Goal: Transaction & Acquisition: Book appointment/travel/reservation

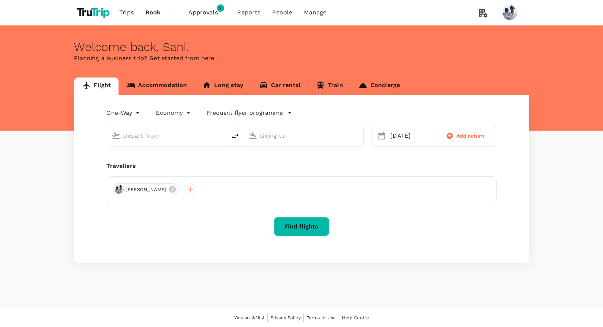
type input "[GEOGRAPHIC_DATA], [GEOGRAPHIC_DATA] (any)"
type input "Penang, [GEOGRAPHIC_DATA] (any)"
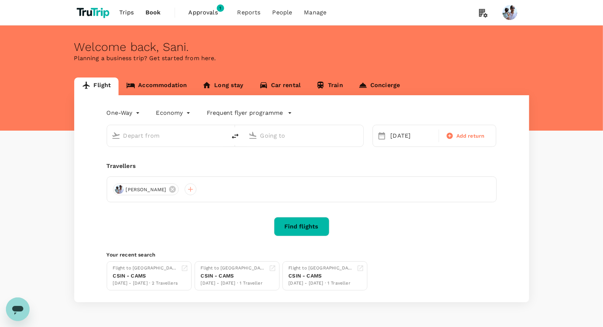
type input "[GEOGRAPHIC_DATA], [GEOGRAPHIC_DATA] (any)"
type input "Penang, [GEOGRAPHIC_DATA] (any)"
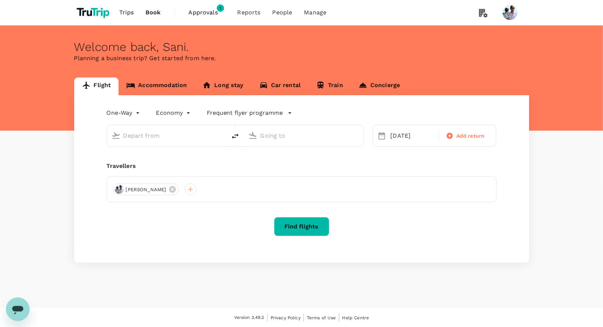
type input "[GEOGRAPHIC_DATA], [GEOGRAPHIC_DATA] (any)"
type input "Penang, [GEOGRAPHIC_DATA] (any)"
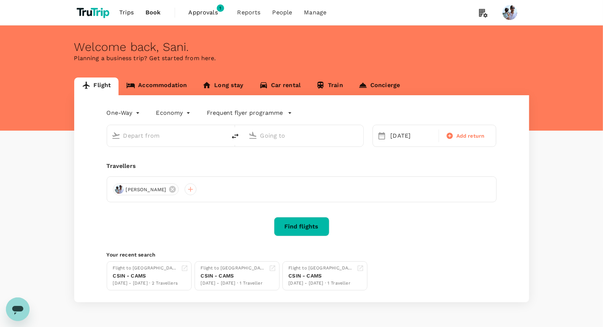
type input "[GEOGRAPHIC_DATA], [GEOGRAPHIC_DATA] (any)"
type input "Penang, [GEOGRAPHIC_DATA] (any)"
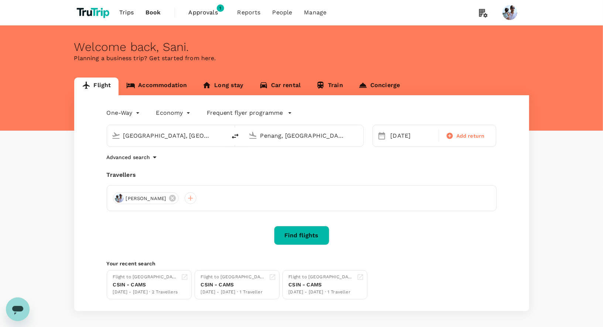
click at [165, 84] on link "Accommodation" at bounding box center [157, 87] width 76 height 18
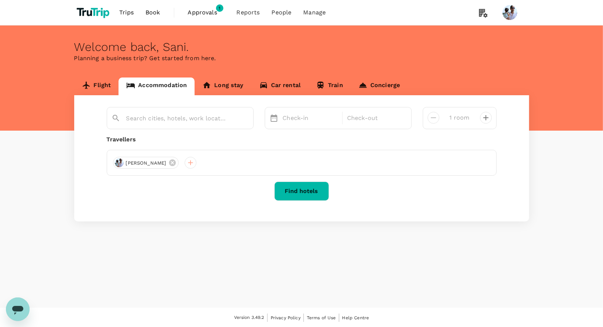
click at [101, 88] on link "Flight" at bounding box center [96, 87] width 45 height 18
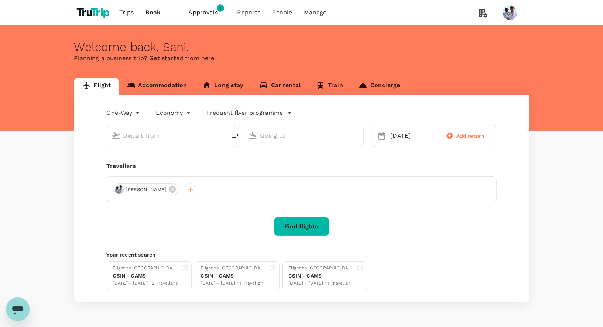
type input "[GEOGRAPHIC_DATA], [GEOGRAPHIC_DATA] (any)"
type input "Penang, [GEOGRAPHIC_DATA] (any)"
type input "[GEOGRAPHIC_DATA], [GEOGRAPHIC_DATA] (any)"
type input "Penang, [GEOGRAPHIC_DATA] (any)"
click at [136, 113] on body "Trips Book Approvals 1 Reports People Manage Welcome back , [GEOGRAPHIC_DATA] .…" at bounding box center [301, 174] width 603 height 349
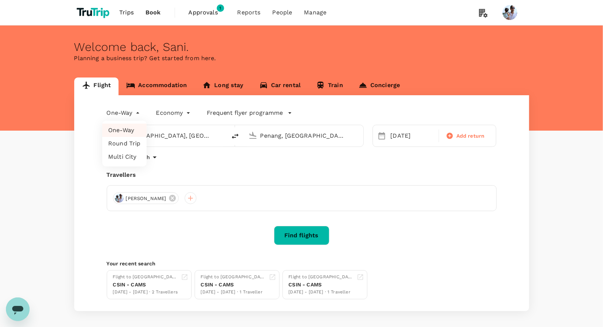
click at [130, 146] on li "Round Trip" at bounding box center [124, 143] width 44 height 13
click at [136, 114] on body "Trips Book Approvals 1 Reports People Manage Welcome back , Sani . Planning a b…" at bounding box center [301, 179] width 603 height 358
click at [130, 129] on li "One-Way" at bounding box center [127, 130] width 44 height 13
click at [125, 112] on body "Trips Book Approvals 1 Reports People Manage Welcome back , Sani . Planning a b…" at bounding box center [301, 179] width 603 height 358
click at [125, 156] on li "Multi City" at bounding box center [124, 156] width 44 height 13
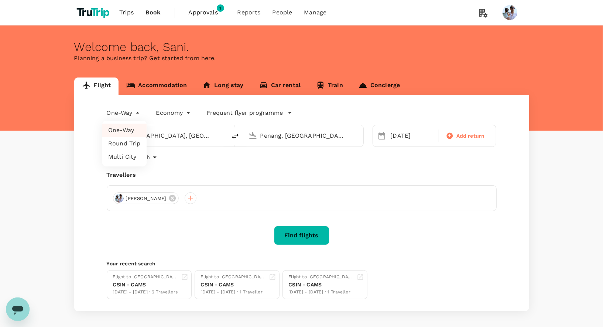
type input "multicity"
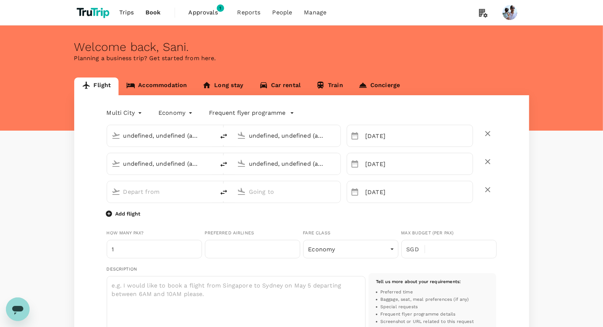
type input "[DATE]"
type input "undefined, undefined (any)"
type input "[GEOGRAPHIC_DATA], [GEOGRAPHIC_DATA] (any)"
type input "Penang, [GEOGRAPHIC_DATA] (any)"
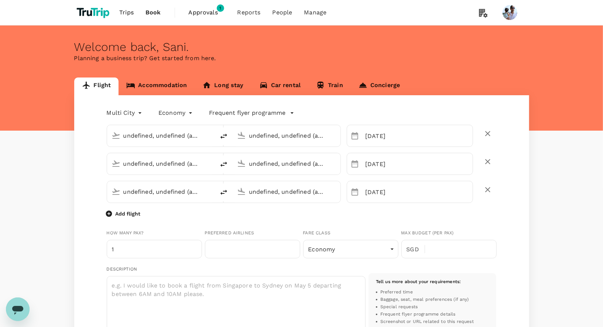
type input "Penang, [GEOGRAPHIC_DATA] (any)"
type input "[GEOGRAPHIC_DATA], [GEOGRAPHIC_DATA] (any)"
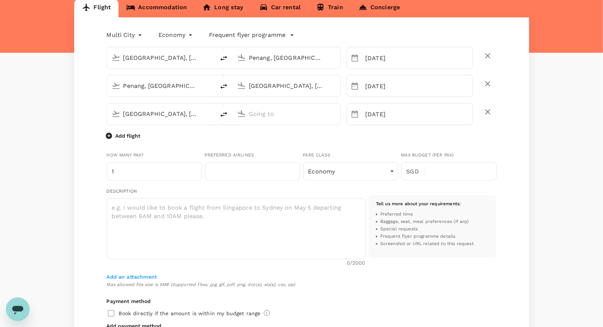
type input "31"
type input "0618221270"
type input "sani@trutrip.co"
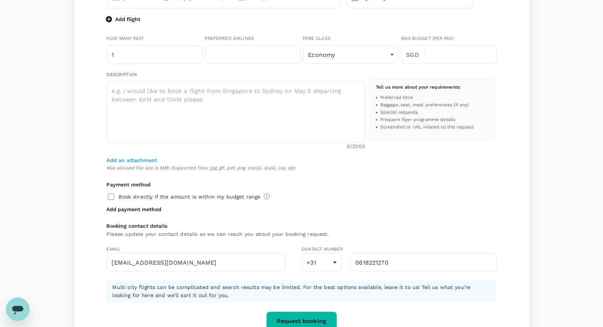
scroll to position [197, 0]
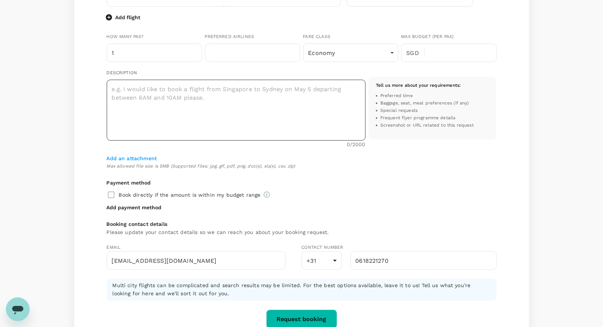
click at [343, 119] on textarea at bounding box center [236, 110] width 259 height 61
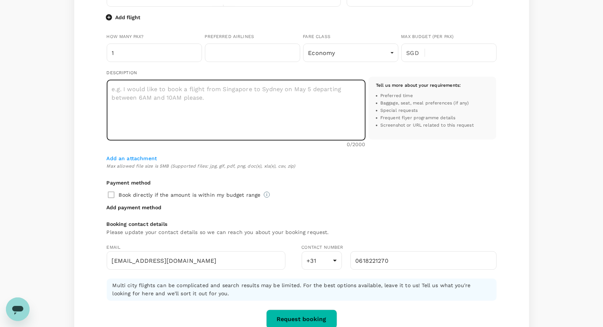
click at [409, 120] on span "Frequent flyer programme details" at bounding box center [418, 118] width 75 height 7
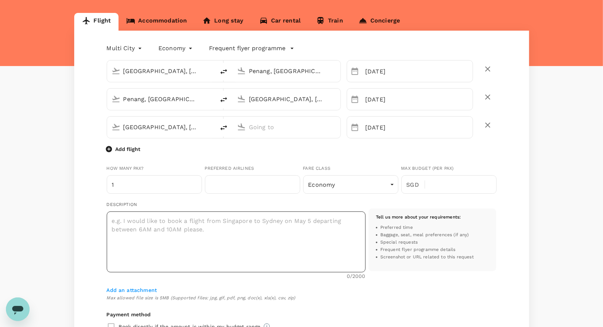
scroll to position [61, 0]
